Goal: Task Accomplishment & Management: Complete application form

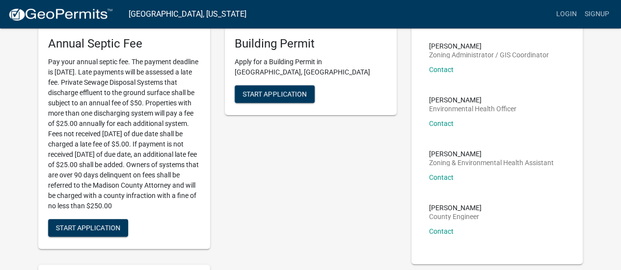
scroll to position [44, 0]
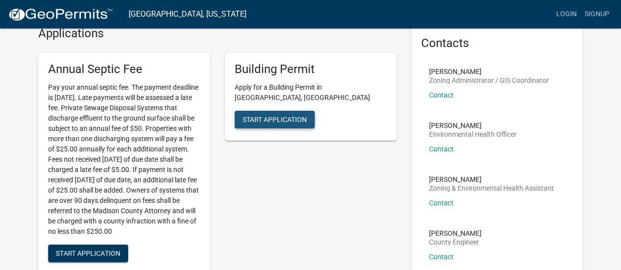
click at [266, 115] on span "Start Application" at bounding box center [274, 119] width 64 height 8
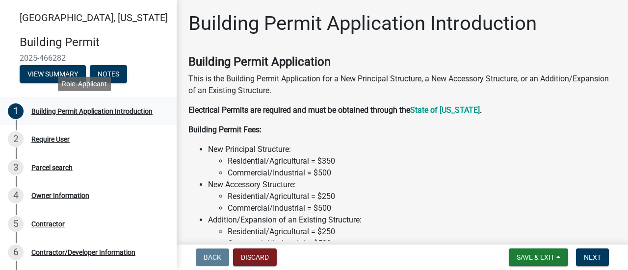
click at [58, 108] on div "Building Permit Application Introduction" at bounding box center [91, 111] width 121 height 7
click at [41, 113] on div "Building Permit Application Introduction" at bounding box center [91, 111] width 121 height 7
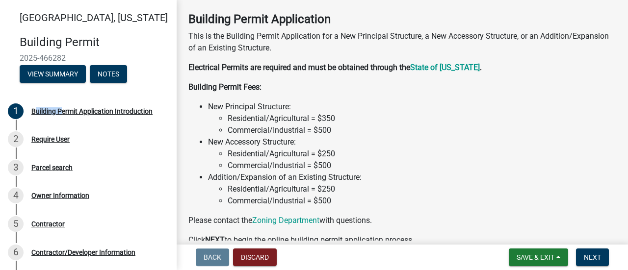
scroll to position [94, 0]
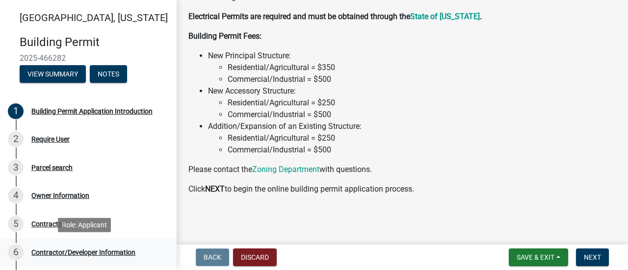
click at [96, 250] on div "Contractor/Developer Information" at bounding box center [83, 252] width 104 height 7
click at [65, 252] on div "Contractor/Developer Information" at bounding box center [83, 252] width 104 height 7
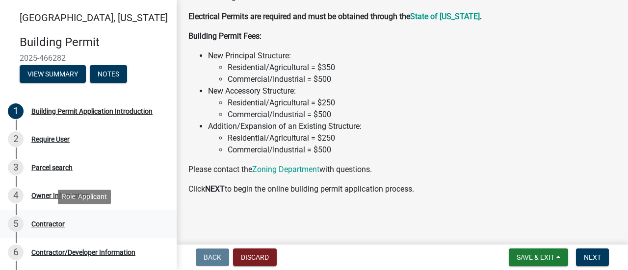
click at [45, 224] on div "Contractor" at bounding box center [47, 224] width 33 height 7
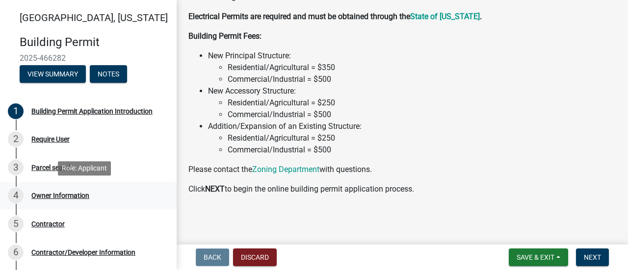
click at [48, 192] on div "Owner Information" at bounding box center [60, 195] width 58 height 7
click at [49, 168] on div "Parcel search" at bounding box center [51, 167] width 41 height 7
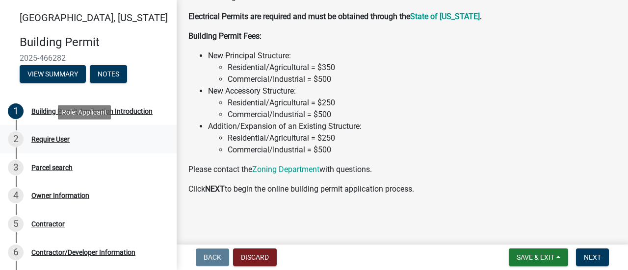
click at [40, 141] on div "Require User" at bounding box center [50, 139] width 38 height 7
click at [64, 73] on button "View Summary" at bounding box center [53, 74] width 66 height 18
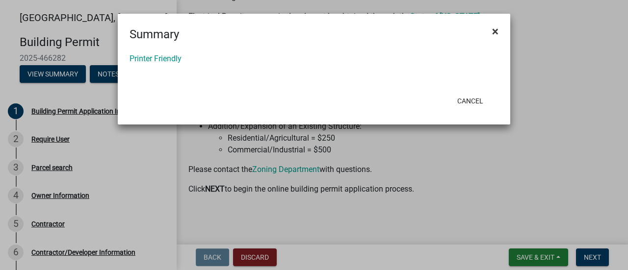
click at [493, 29] on span "×" at bounding box center [495, 32] width 6 height 14
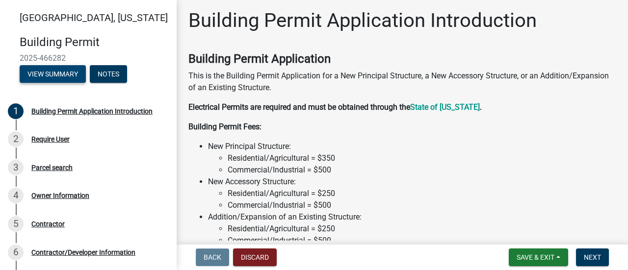
scroll to position [0, 0]
